Goal: Task Accomplishment & Management: Use online tool/utility

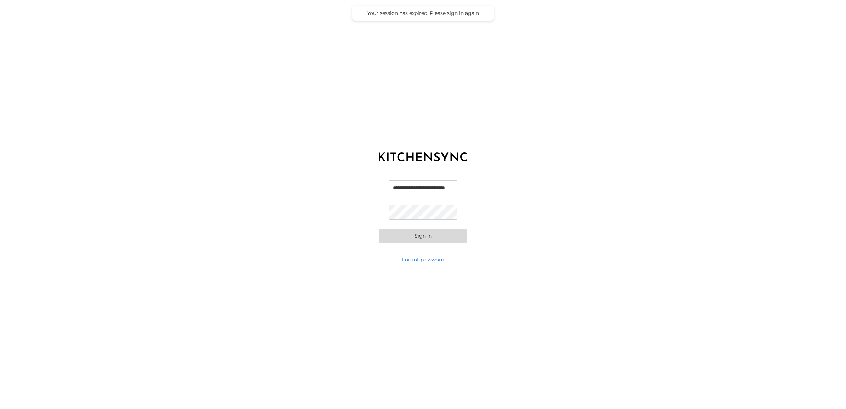
click at [426, 234] on button "Sign in" at bounding box center [423, 236] width 88 height 14
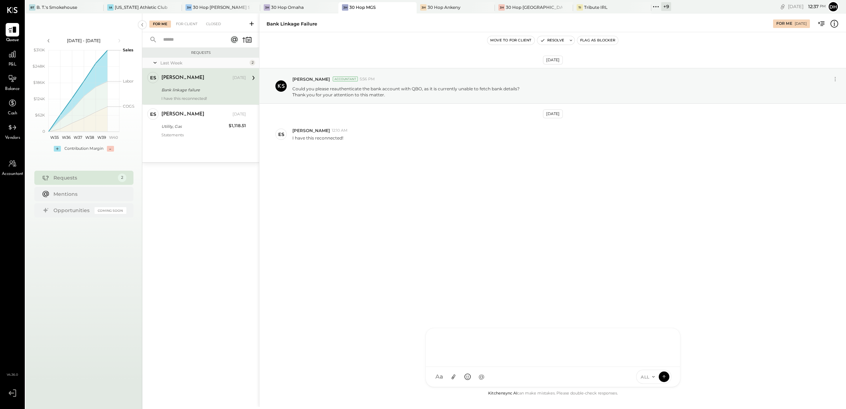
click at [492, 361] on div at bounding box center [553, 346] width 240 height 28
click at [668, 374] on div "ALL" at bounding box center [653, 376] width 35 height 14
click at [662, 379] on icon at bounding box center [664, 376] width 6 height 7
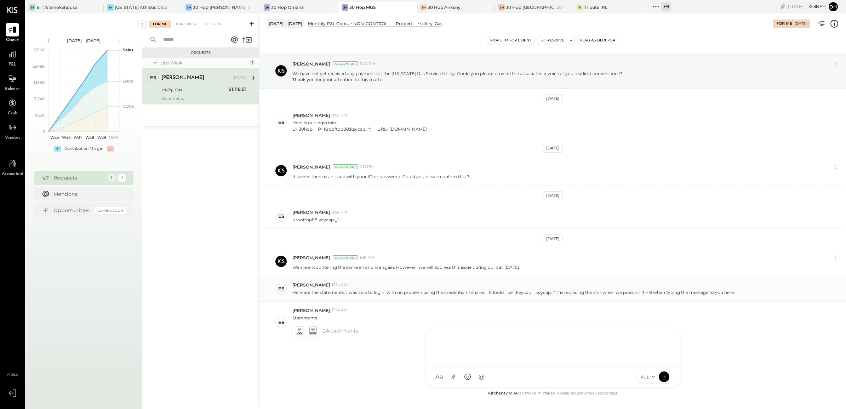
scroll to position [24, 0]
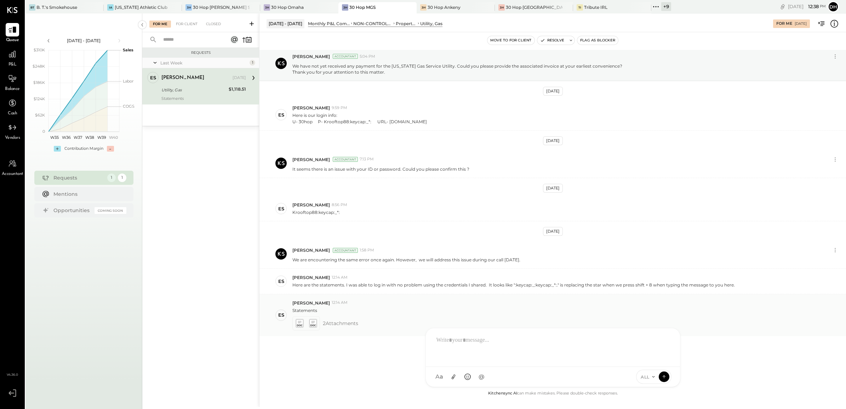
click at [301, 325] on icon at bounding box center [299, 325] width 5 height 2
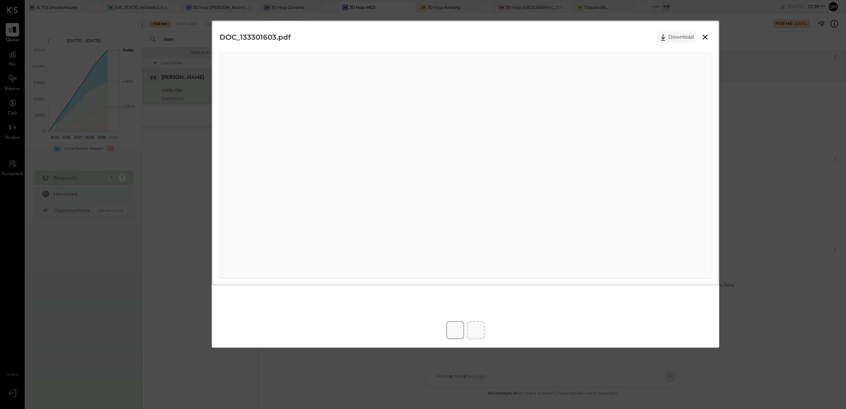
click at [668, 36] on button "Download" at bounding box center [677, 36] width 38 height 11
click at [764, 146] on div "DOC_133977487.pdf Download" at bounding box center [423, 204] width 846 height 409
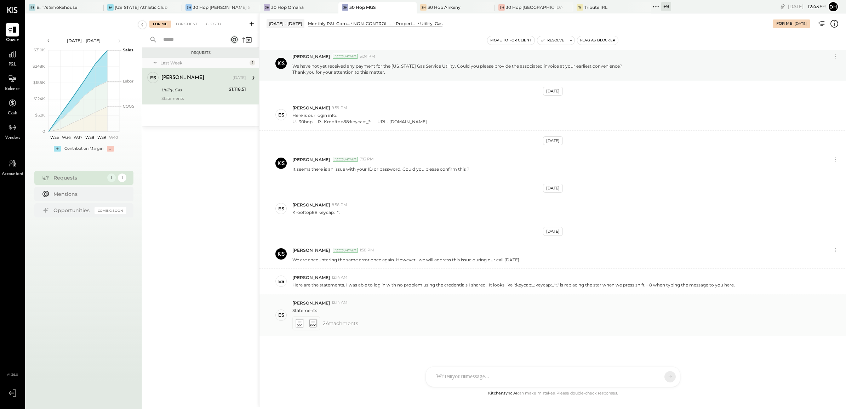
click at [316, 323] on icon at bounding box center [312, 323] width 7 height 8
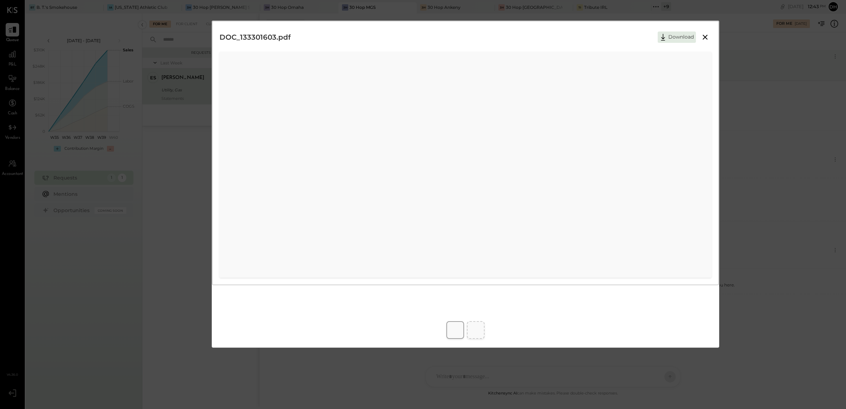
click at [673, 41] on button "Download" at bounding box center [677, 36] width 38 height 11
click at [826, 128] on div "DOC_133977487.pdf Download" at bounding box center [423, 204] width 846 height 409
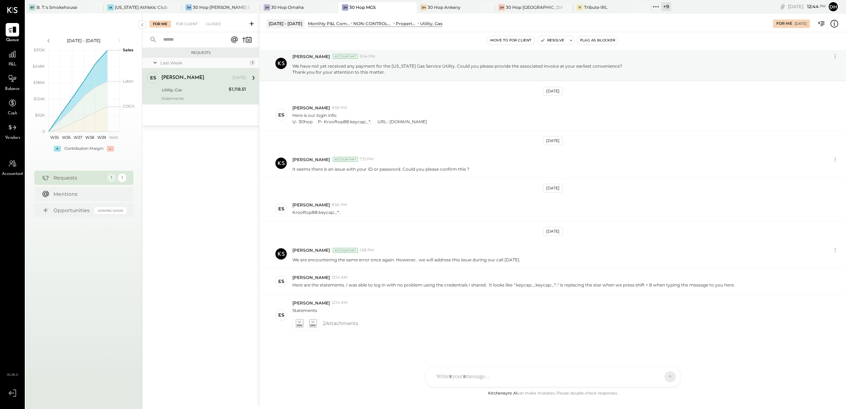
click at [441, 374] on div "AM Ali Mehdi MS Matt Swift DB Darin Blum ES Erik Shewmaker BF Brian Flynn TH To…" at bounding box center [552, 376] width 255 height 21
drag, startPoint x: 510, startPoint y: 339, endPoint x: 501, endPoint y: 340, distance: 9.3
click at [501, 340] on div "**********" at bounding box center [553, 346] width 240 height 28
click at [662, 377] on icon at bounding box center [664, 376] width 6 height 7
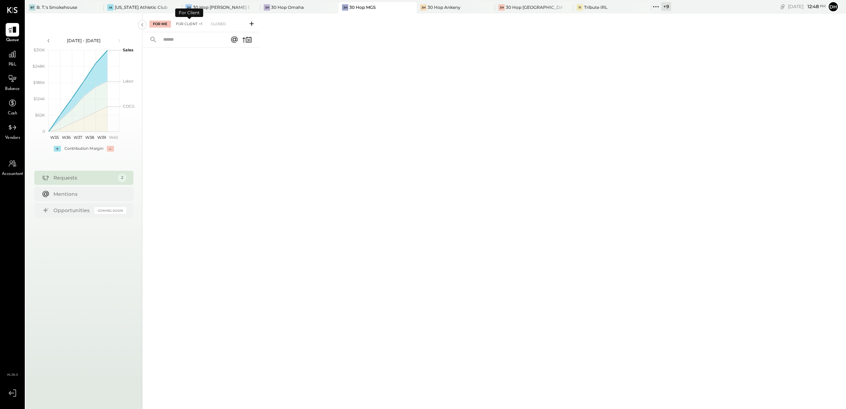
click at [192, 23] on div "For Client +1" at bounding box center [189, 24] width 34 height 7
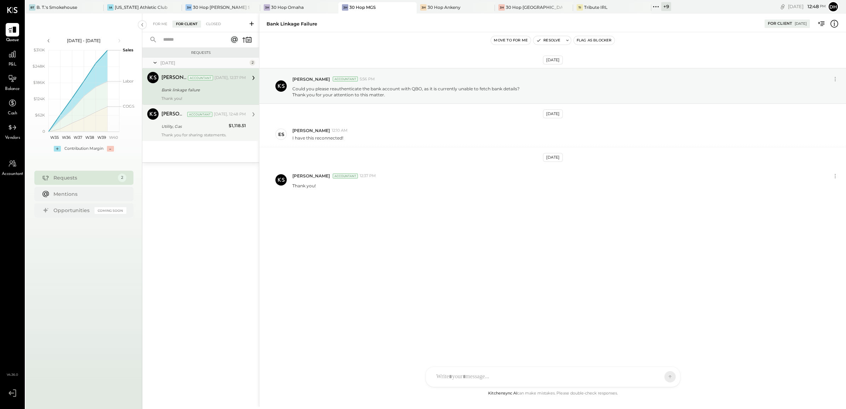
click at [174, 130] on div "Utility, Gas" at bounding box center [193, 126] width 65 height 8
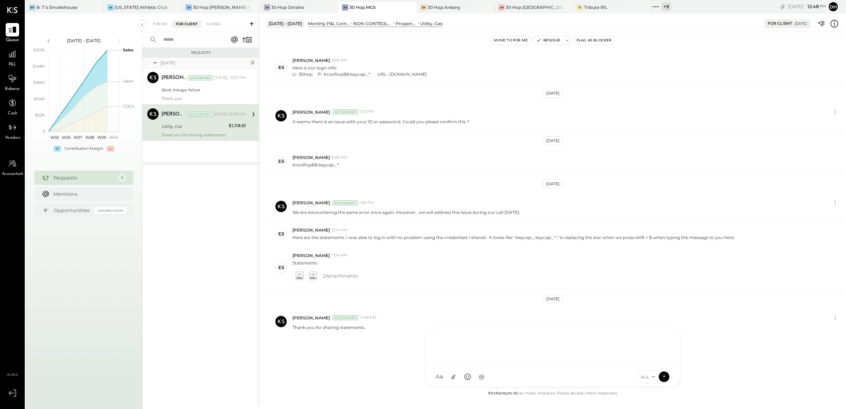
click at [479, 372] on div "AM Ali Mehdi MS Matt Swift DB Darin Blum ES Erik Shewmaker BF Brian Flynn TH To…" at bounding box center [552, 357] width 255 height 59
click at [664, 373] on icon at bounding box center [664, 376] width 6 height 7
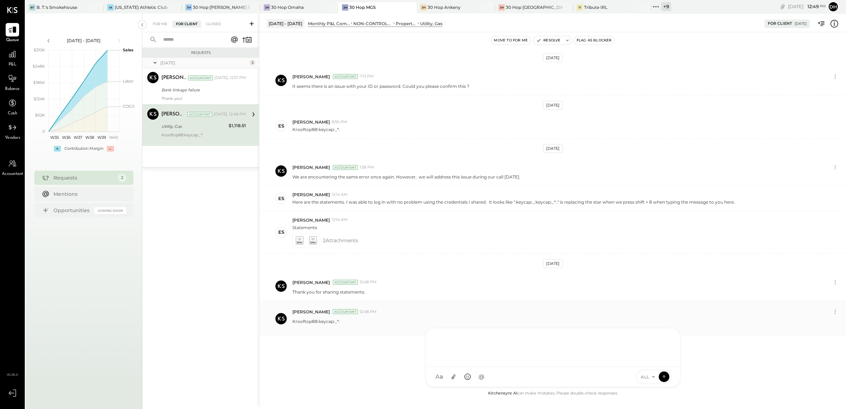
scroll to position [107, 0]
click at [834, 315] on icon at bounding box center [834, 311] width 7 height 7
click at [807, 335] on button "Delete Message..." at bounding box center [816, 335] width 48 height 12
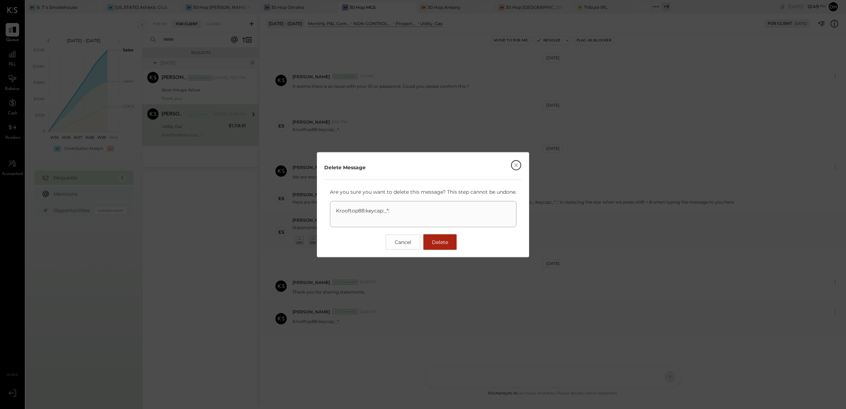
drag, startPoint x: 440, startPoint y: 242, endPoint x: 424, endPoint y: 253, distance: 19.1
click at [440, 243] on span "Delete" at bounding box center [440, 242] width 16 height 6
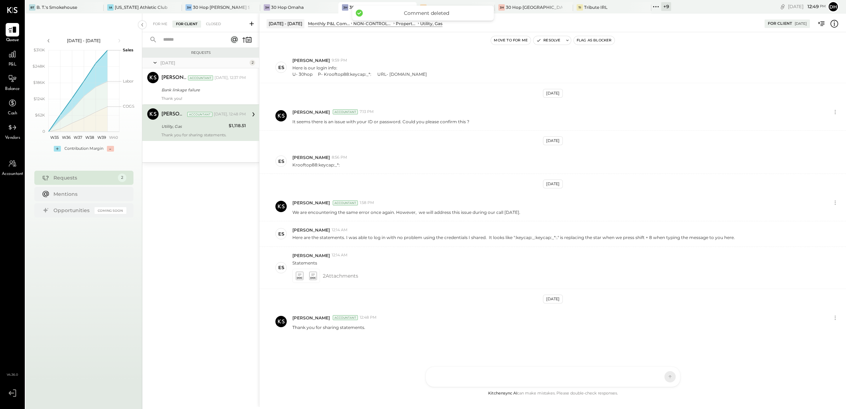
scroll to position [71, 0]
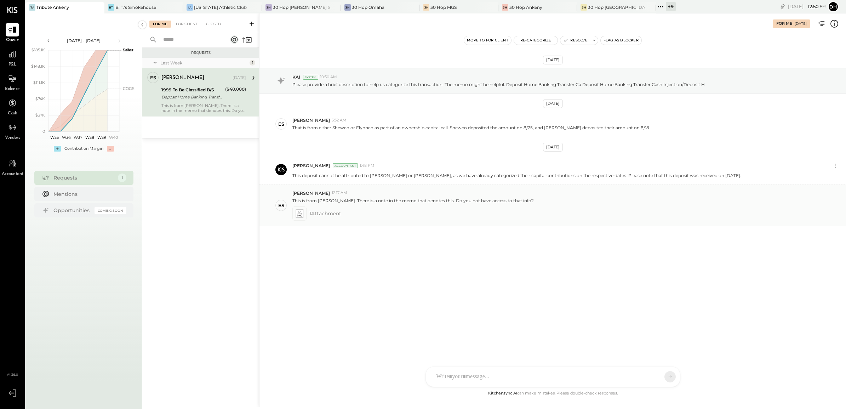
click at [299, 213] on icon at bounding box center [298, 213] width 7 height 8
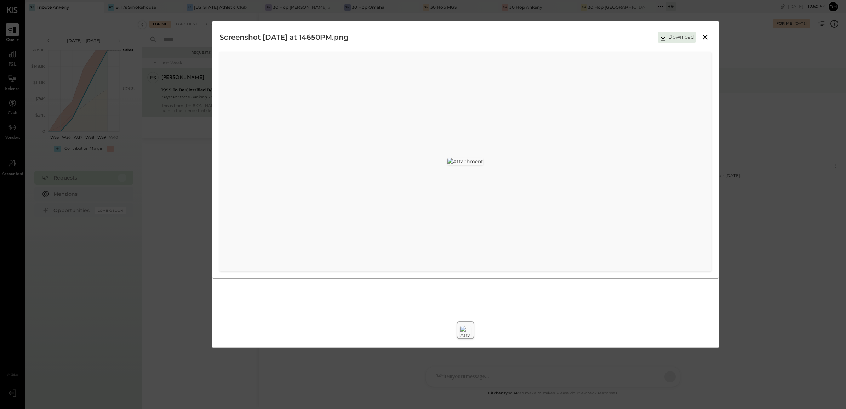
click at [781, 186] on div "Screenshot 2025-09-26 at 14650PM.png Download" at bounding box center [423, 204] width 846 height 409
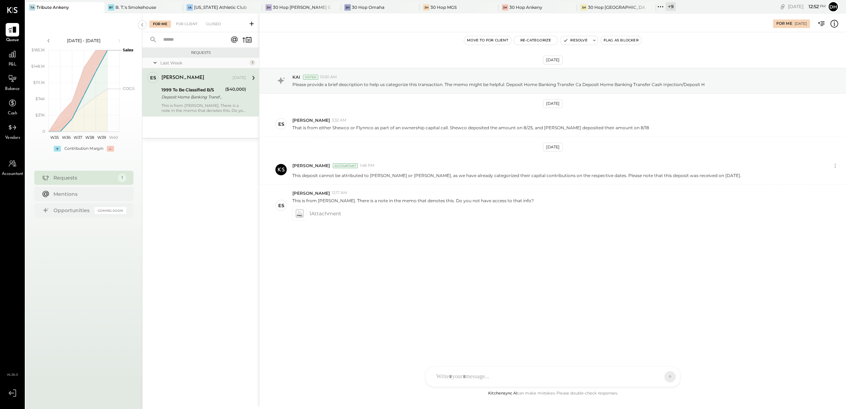
click at [563, 259] on div "Sep 20th, 2025 KAI System 10:30 AM Please provide a brief description to help u…" at bounding box center [552, 164] width 586 height 229
click at [471, 368] on div at bounding box center [553, 377] width 254 height 20
click at [470, 373] on div "AM Ali Mehdi SL Samara Lehner DB Darin Blum SF Samuel Fisher ES Erik Shewmaker …" at bounding box center [552, 357] width 255 height 59
click at [472, 342] on div at bounding box center [553, 346] width 240 height 28
click at [666, 375] on icon at bounding box center [664, 376] width 6 height 7
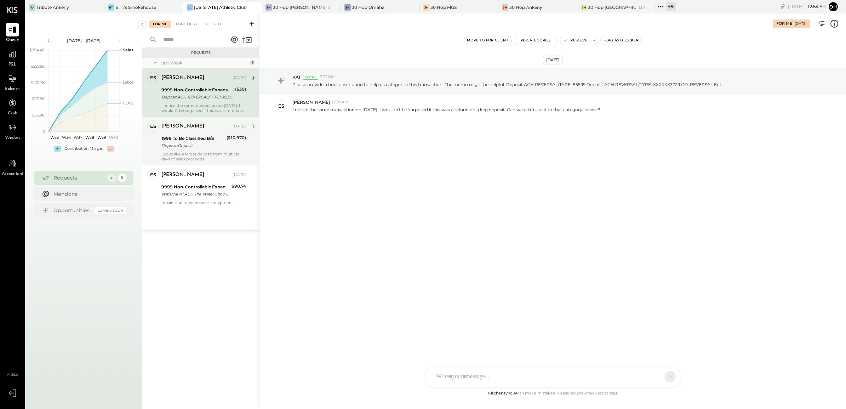
click at [200, 153] on div "Looks like a larger deposit from multiple days of sales proceeds." at bounding box center [203, 156] width 85 height 10
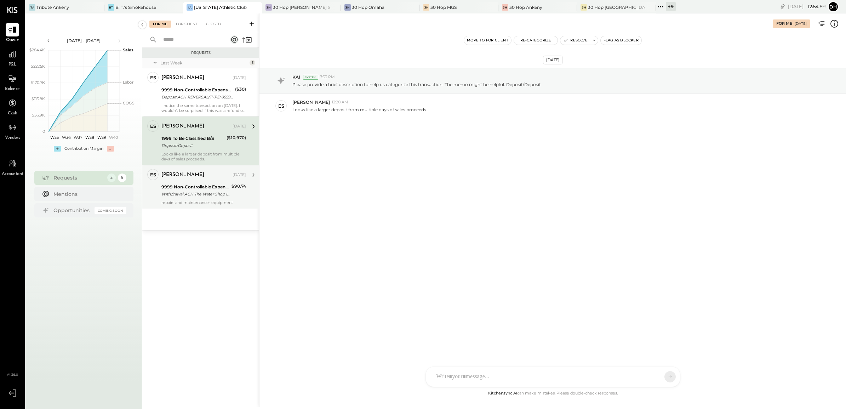
click at [199, 188] on div "9999 Non-Controllable Expenses:Other Income and Expenses:To Be Classified P&L" at bounding box center [195, 186] width 68 height 7
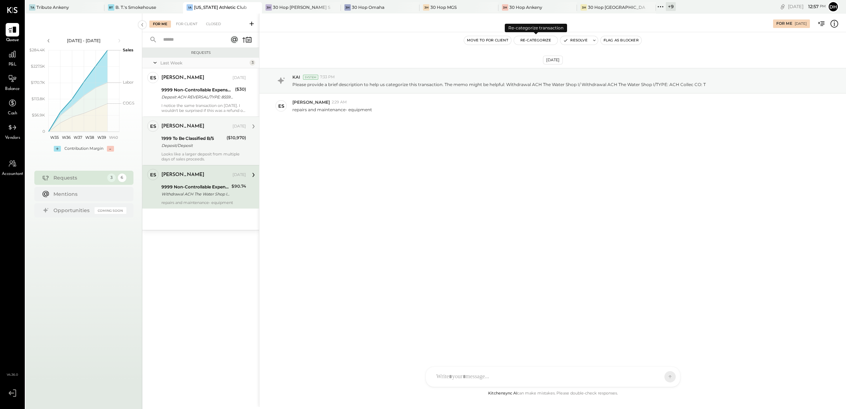
click at [540, 38] on button "Re-Categorize" at bounding box center [536, 40] width 44 height 8
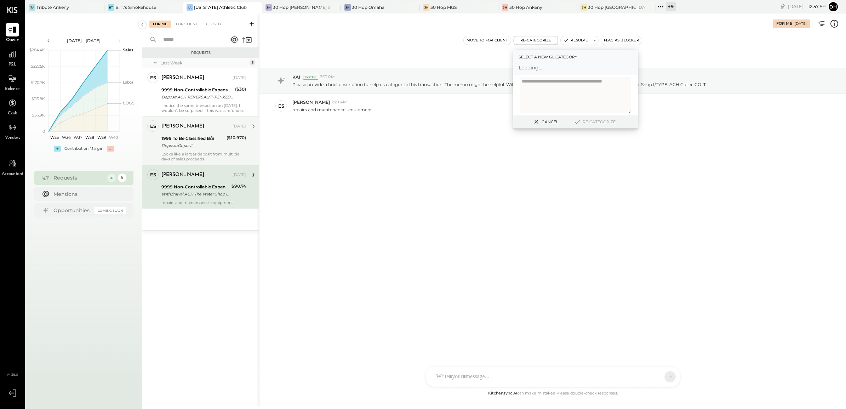
click at [536, 60] on label "Select a new gl category" at bounding box center [575, 56] width 114 height 7
click at [532, 70] on span "Loading..." at bounding box center [575, 67] width 114 height 7
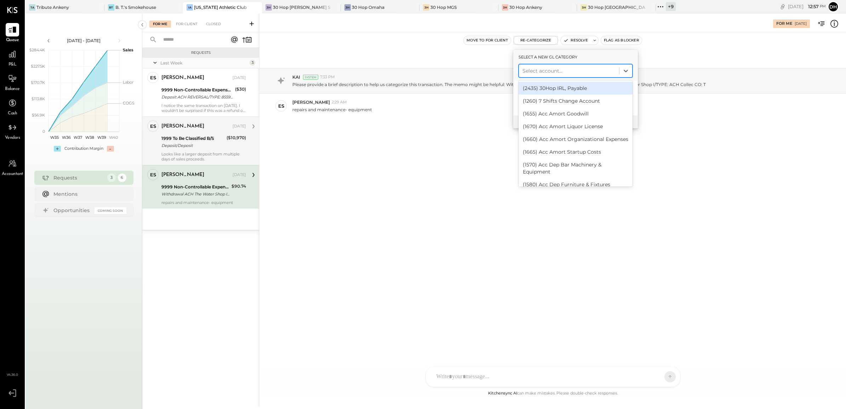
click at [533, 69] on div at bounding box center [568, 71] width 93 height 8
type input "*****"
click at [580, 99] on div "(6810) Repair & Maintenance, Equipment" at bounding box center [575, 100] width 114 height 13
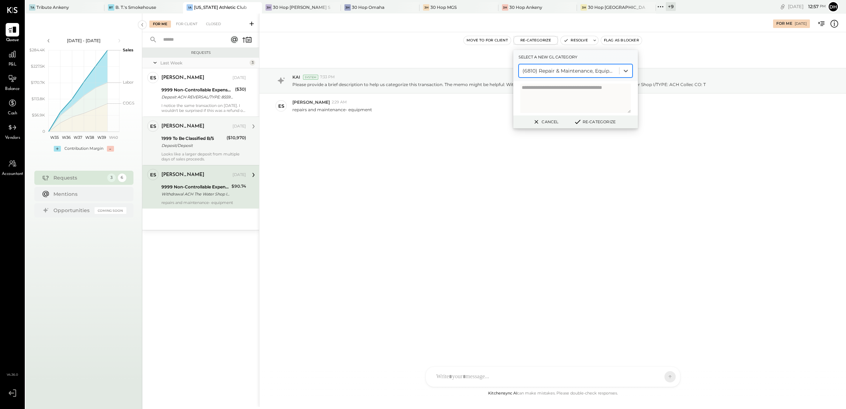
drag, startPoint x: 614, startPoint y: 120, endPoint x: 610, endPoint y: 125, distance: 6.3
click at [610, 125] on button "Re-Categorize" at bounding box center [594, 121] width 47 height 8
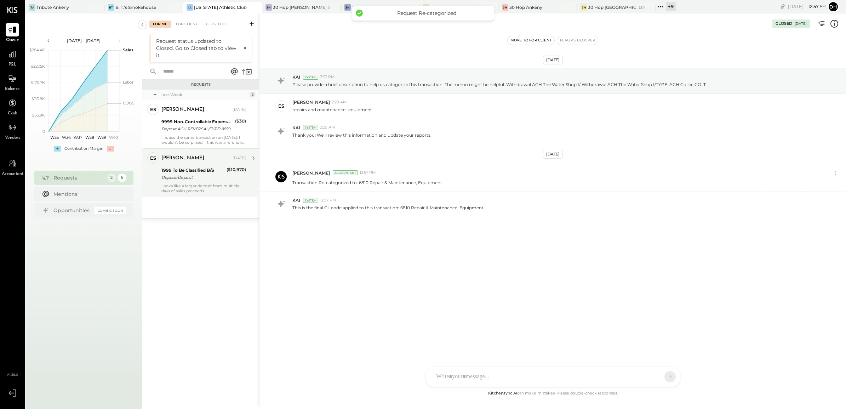
click at [188, 179] on div "Deposit/Deposit" at bounding box center [192, 177] width 63 height 7
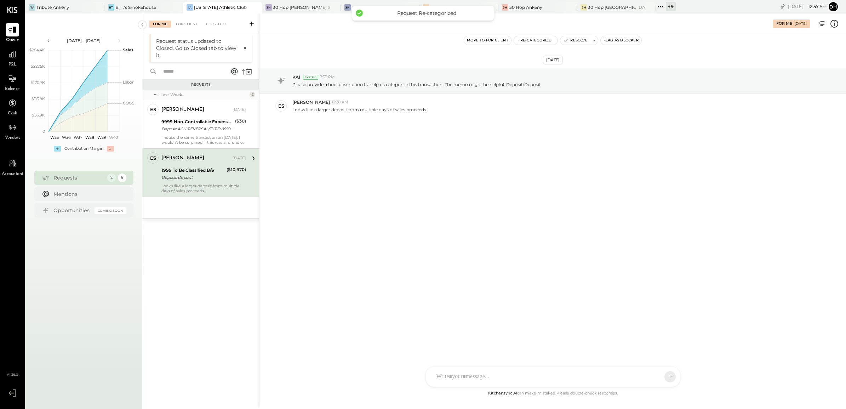
click at [539, 45] on div "Move to for client Re-Categorize Resolve Flag as Blocker" at bounding box center [552, 40] width 586 height 16
click at [528, 40] on button "Re-Categorize" at bounding box center [536, 40] width 44 height 8
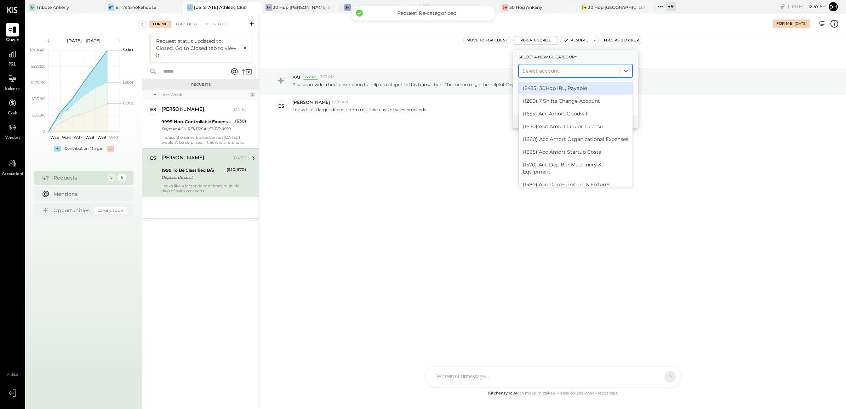
click at [536, 74] on div at bounding box center [568, 71] width 93 height 8
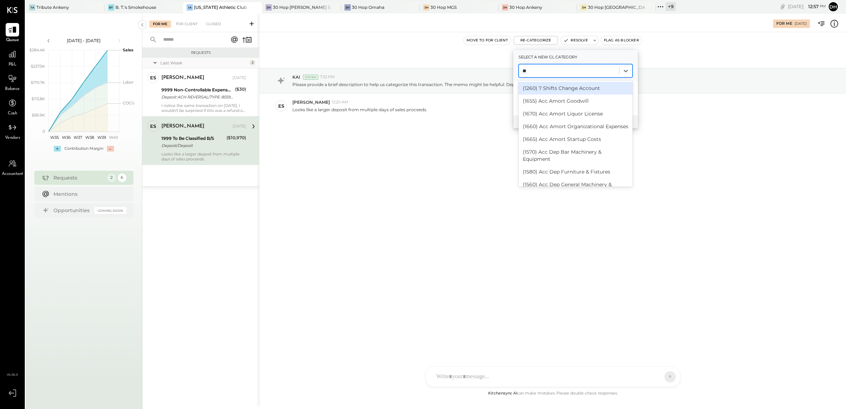
type input "***"
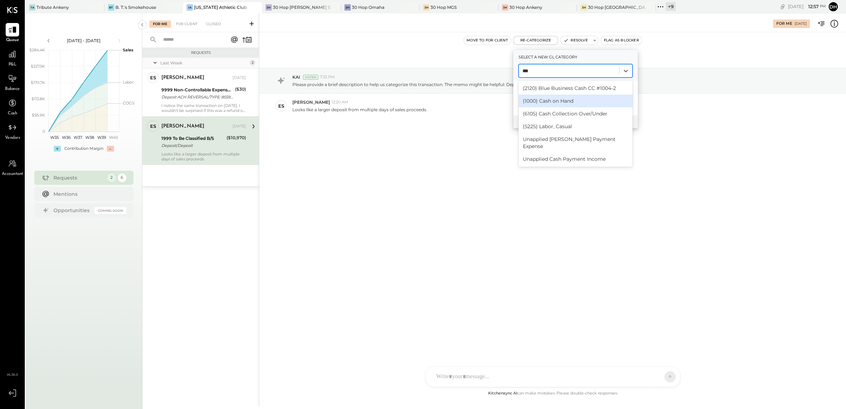
click at [549, 100] on div "(1000) Cash on Hand" at bounding box center [575, 100] width 114 height 13
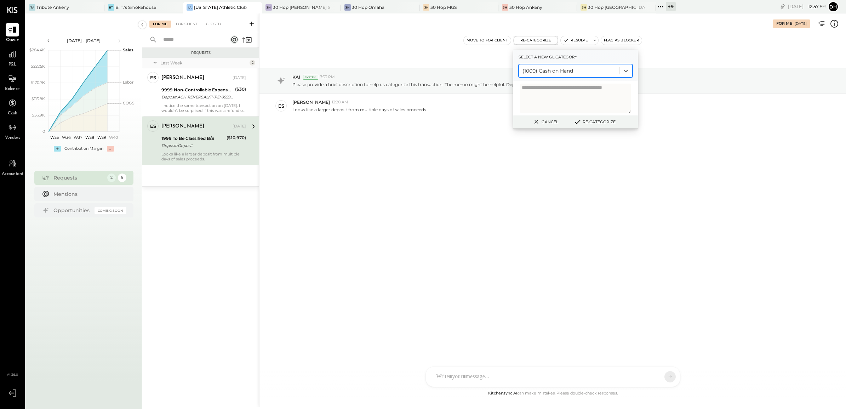
click at [598, 121] on button "Re-Categorize" at bounding box center [594, 121] width 47 height 8
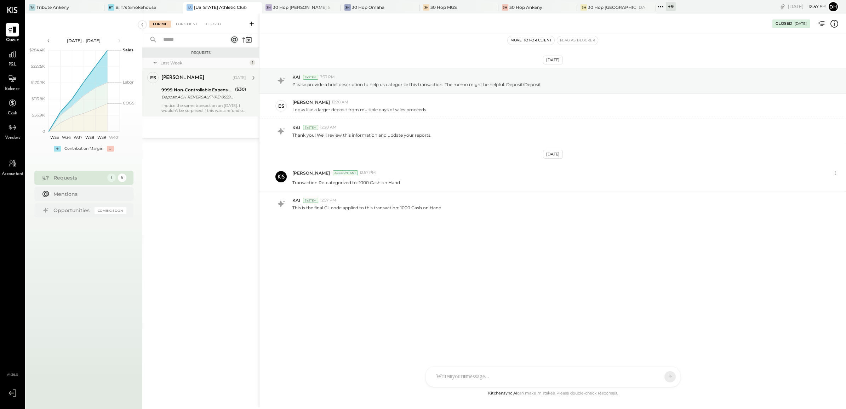
click at [204, 97] on div "Deposit ACH REVERSAL/TYPE: 85599 Deposit ACH REVERSAL/TYPE: XXXXXX3729 CO: REVE…" at bounding box center [196, 96] width 71 height 7
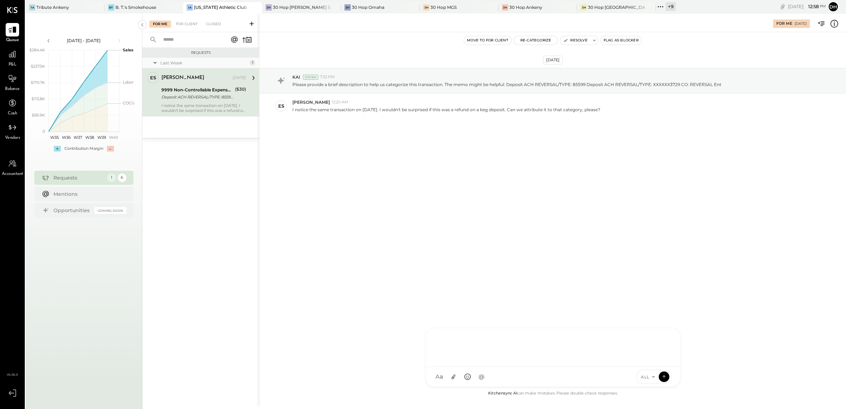
click at [464, 382] on div "AM [PERSON_NAME] [PERSON_NAME] NK [PERSON_NAME] DB [PERSON_NAME] ES [PERSON_NAM…" at bounding box center [552, 357] width 255 height 59
click at [664, 333] on icon at bounding box center [665, 336] width 8 height 8
click at [661, 363] on icon at bounding box center [665, 365] width 8 height 8
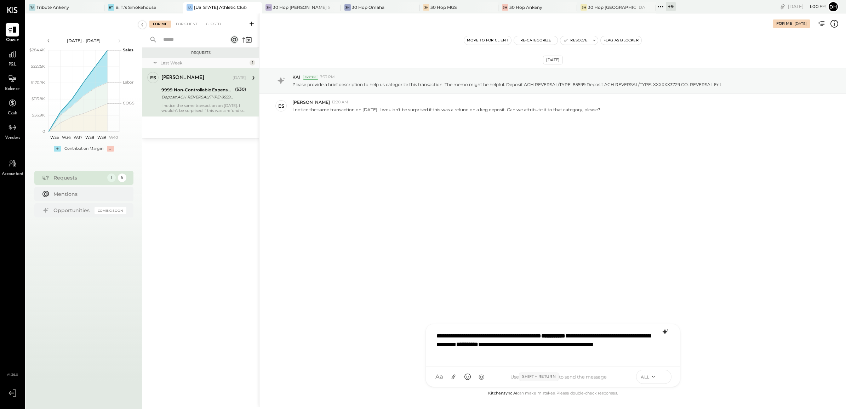
click at [662, 377] on icon at bounding box center [664, 376] width 6 height 7
